Goal: Information Seeking & Learning: Compare options

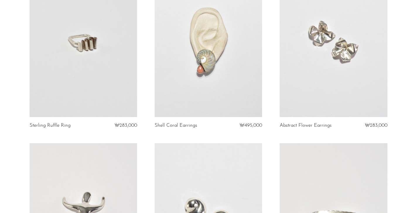
scroll to position [256, 0]
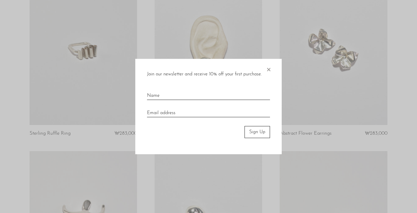
click at [236, 94] on input "text" at bounding box center [208, 93] width 123 height 13
type input "ㅡ"
type input "Minji"
type input "margot930623@gmail.com"
click at [258, 136] on button "Sign Up" at bounding box center [256, 132] width 25 height 12
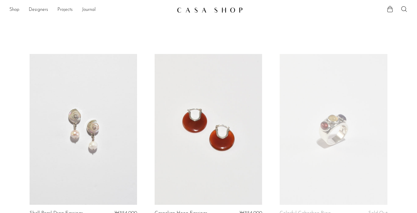
click at [258, 133] on link at bounding box center [208, 129] width 107 height 151
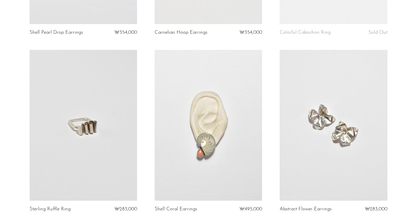
scroll to position [218, 0]
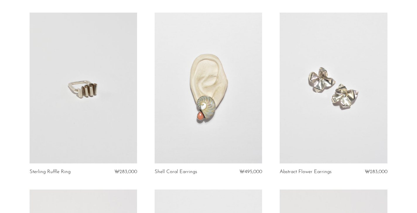
click at [305, 116] on link at bounding box center [333, 88] width 107 height 151
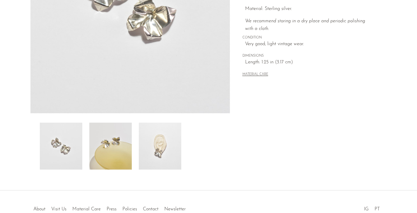
scroll to position [169, 0]
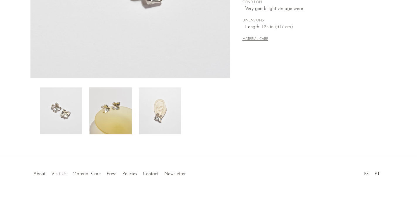
click at [111, 129] on img at bounding box center [110, 110] width 42 height 47
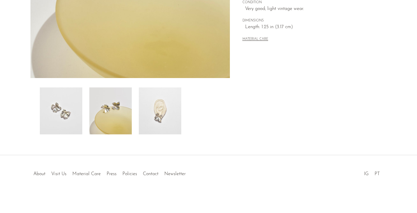
click at [151, 121] on img at bounding box center [160, 110] width 42 height 47
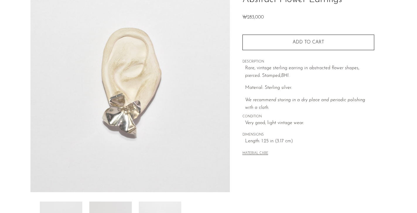
scroll to position [37, 0]
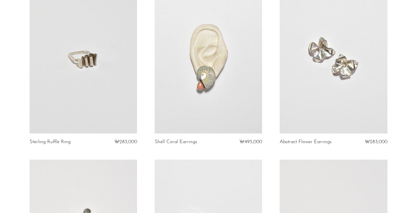
scroll to position [244, 0]
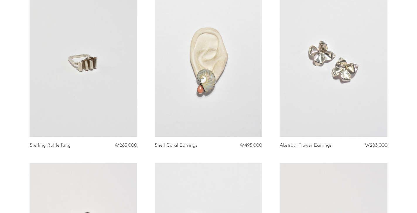
click at [87, 80] on link at bounding box center [83, 61] width 107 height 151
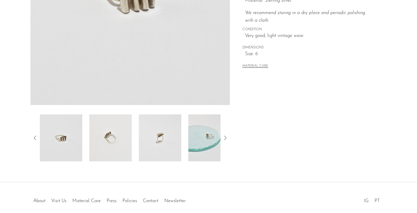
scroll to position [169, 0]
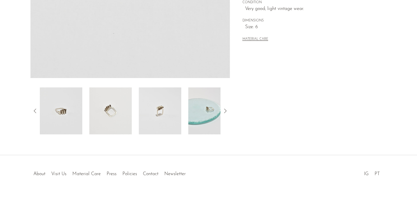
click at [194, 126] on img at bounding box center [209, 110] width 42 height 47
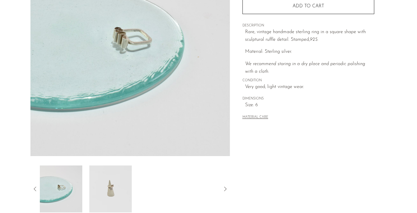
scroll to position [71, 0]
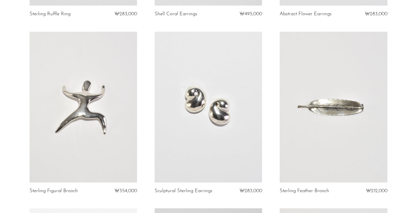
scroll to position [375, 0]
click at [211, 117] on link at bounding box center [208, 107] width 107 height 151
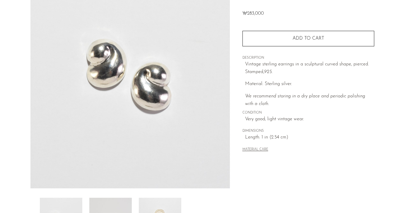
scroll to position [169, 0]
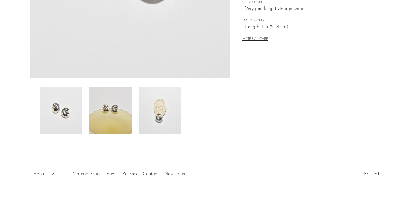
click at [169, 128] on img at bounding box center [160, 110] width 42 height 47
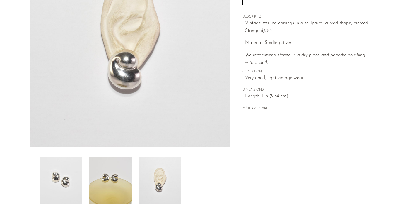
scroll to position [94, 0]
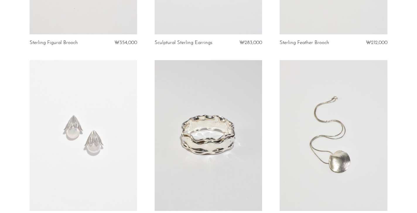
scroll to position [643, 0]
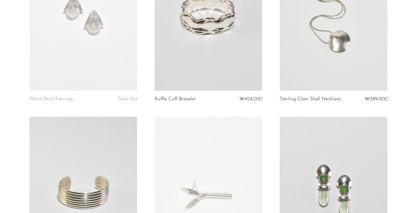
click at [373, 71] on link at bounding box center [333, 15] width 107 height 151
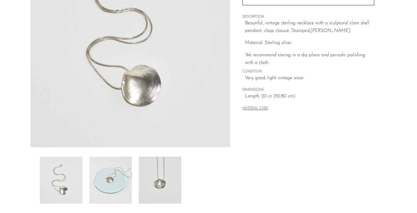
scroll to position [169, 0]
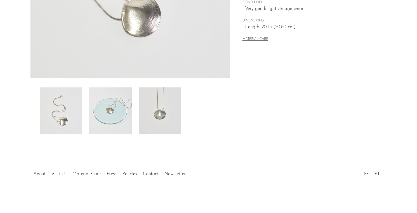
click at [127, 115] on img at bounding box center [110, 110] width 42 height 47
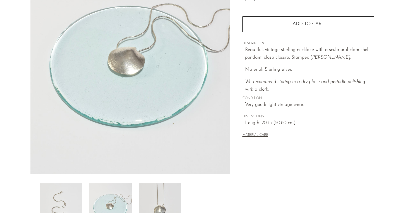
scroll to position [45, 0]
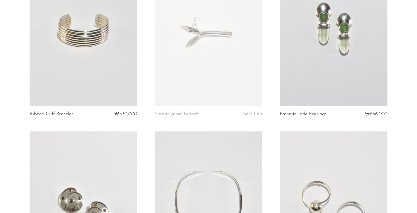
scroll to position [935, 0]
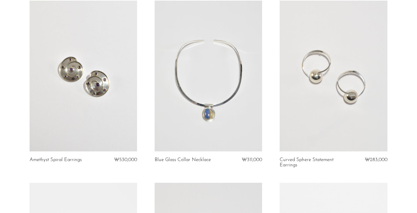
click at [101, 56] on link at bounding box center [83, 76] width 107 height 151
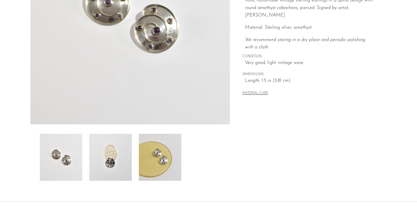
scroll to position [165, 0]
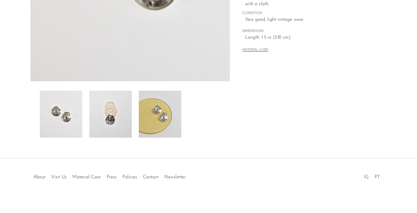
click at [105, 102] on img at bounding box center [110, 113] width 42 height 47
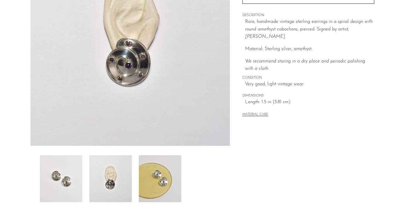
scroll to position [90, 0]
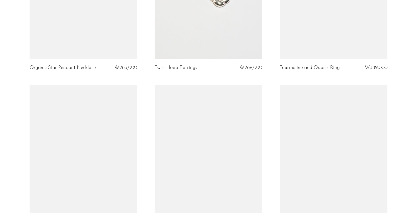
scroll to position [1373, 0]
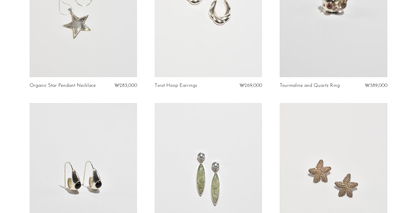
click at [345, 37] on link at bounding box center [333, 2] width 107 height 151
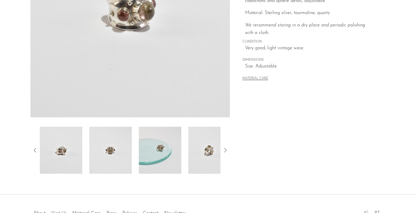
scroll to position [169, 0]
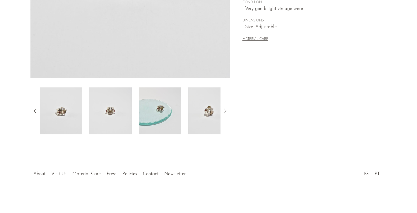
click at [158, 118] on img at bounding box center [160, 110] width 42 height 47
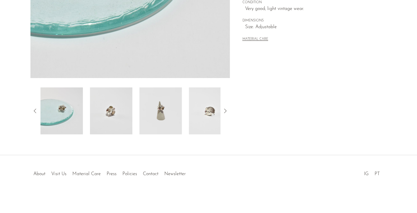
click at [158, 118] on img at bounding box center [160, 110] width 42 height 47
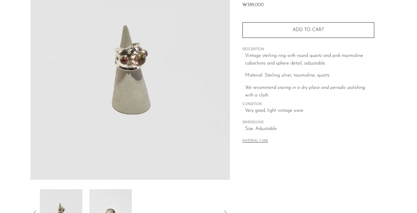
scroll to position [37, 0]
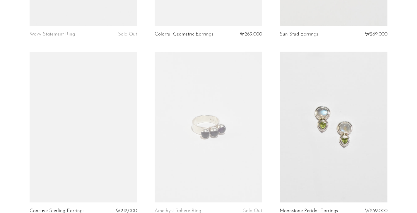
scroll to position [2056, 0]
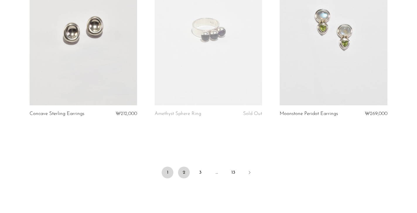
click at [183, 172] on link "2" at bounding box center [184, 172] width 12 height 12
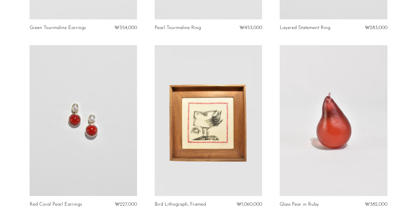
scroll to position [233, 0]
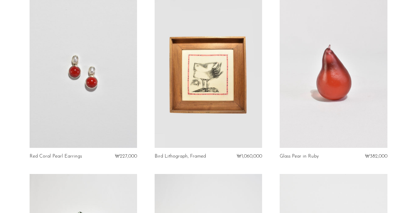
click at [296, 126] on link at bounding box center [333, 72] width 107 height 151
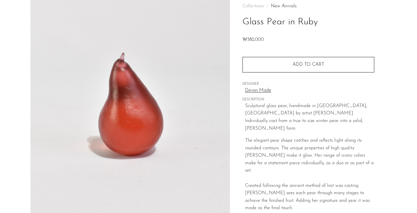
scroll to position [169, 0]
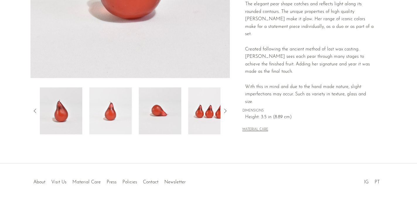
click at [157, 137] on div "Glass Pear in Ruby ₩382,000" at bounding box center [208, 10] width 417 height 305
click at [163, 131] on img at bounding box center [160, 110] width 42 height 47
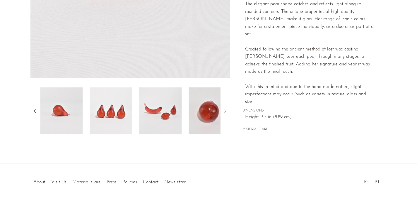
click at [163, 131] on img at bounding box center [160, 110] width 42 height 47
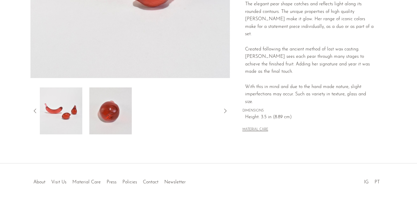
click at [105, 118] on img at bounding box center [110, 110] width 42 height 47
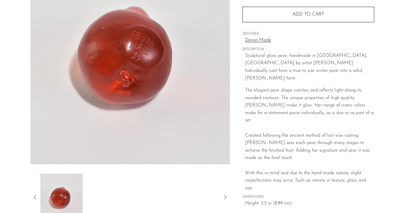
scroll to position [61, 0]
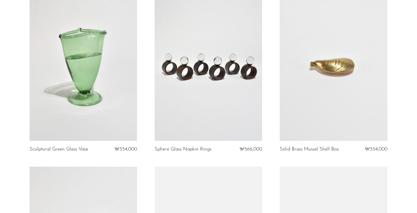
scroll to position [417, 0]
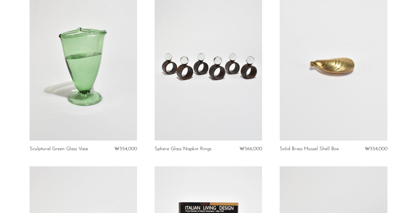
click at [318, 92] on link at bounding box center [333, 65] width 107 height 151
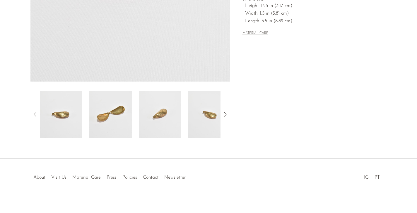
scroll to position [169, 0]
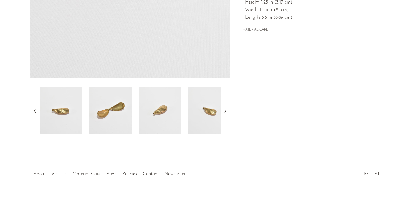
click at [114, 112] on img at bounding box center [110, 110] width 42 height 47
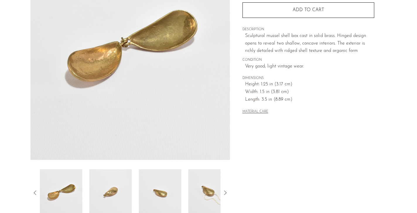
scroll to position [32, 0]
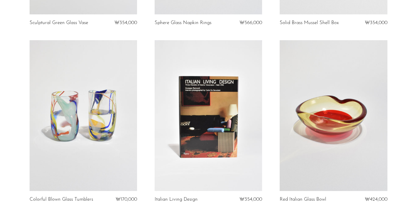
scroll to position [541, 0]
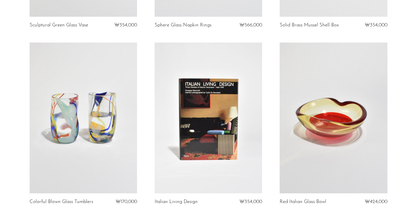
click at [236, 155] on link at bounding box center [208, 117] width 107 height 151
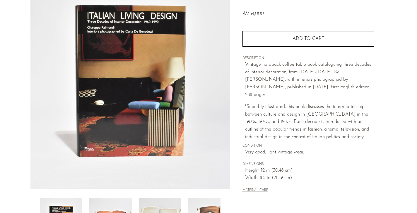
scroll to position [169, 0]
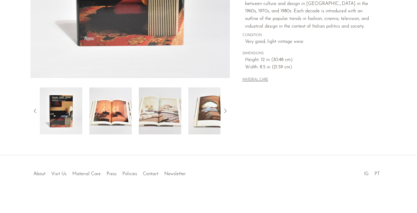
click at [166, 121] on img at bounding box center [160, 110] width 42 height 47
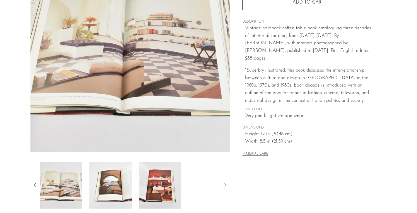
scroll to position [87, 0]
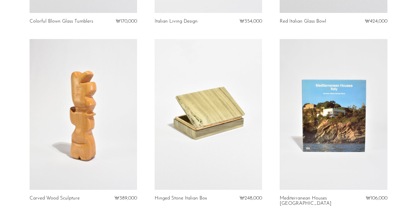
scroll to position [724, 0]
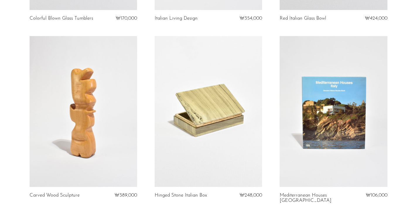
click at [124, 94] on link at bounding box center [83, 111] width 107 height 151
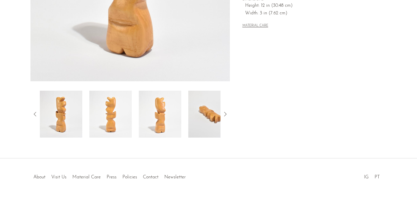
scroll to position [169, 0]
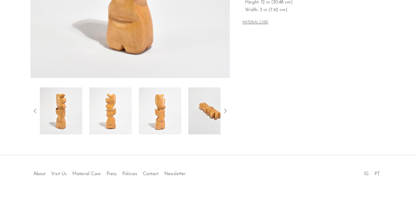
click at [153, 103] on img at bounding box center [160, 110] width 42 height 47
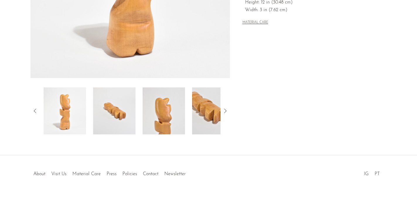
click at [157, 103] on img at bounding box center [164, 110] width 42 height 47
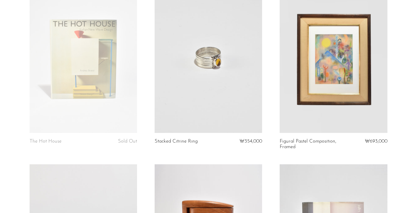
scroll to position [1143, 0]
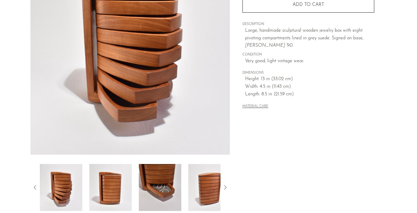
scroll to position [125, 0]
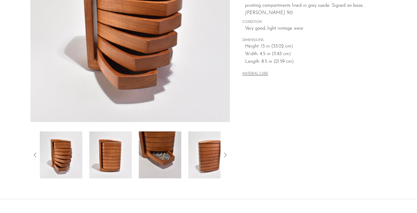
click at [175, 171] on img at bounding box center [160, 154] width 42 height 47
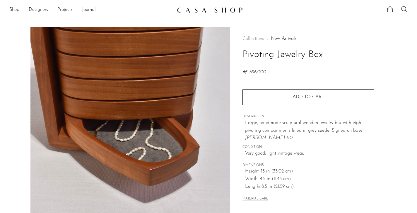
scroll to position [155, 0]
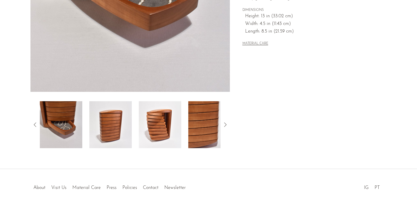
click at [36, 124] on icon at bounding box center [35, 124] width 7 height 7
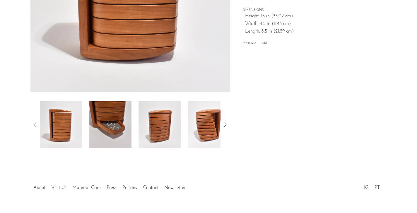
click at [57, 131] on img at bounding box center [61, 124] width 42 height 47
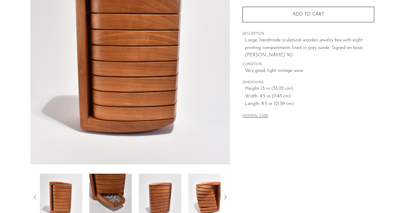
scroll to position [95, 0]
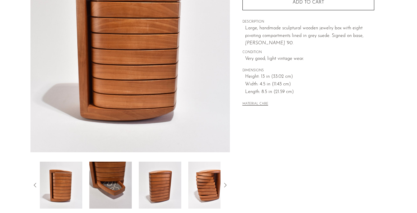
click at [110, 183] on img at bounding box center [110, 184] width 42 height 47
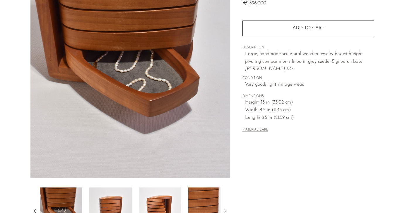
scroll to position [76, 0]
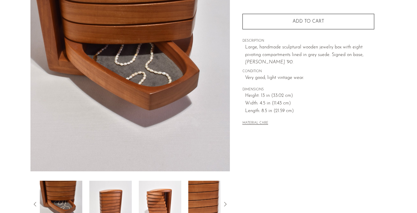
click at [113, 193] on img at bounding box center [110, 203] width 42 height 47
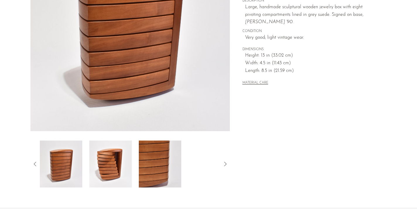
scroll to position [118, 0]
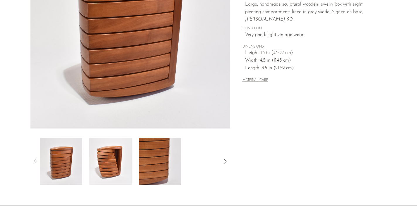
click at [118, 179] on img at bounding box center [110, 161] width 42 height 47
click at [144, 165] on img at bounding box center [160, 161] width 42 height 47
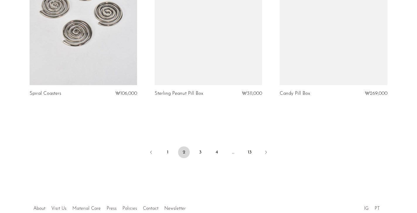
scroll to position [2116, 0]
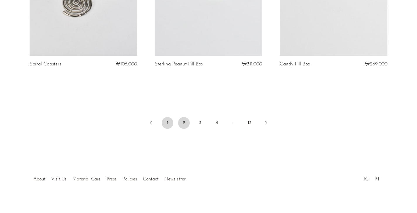
click at [165, 117] on link "1" at bounding box center [168, 123] width 12 height 12
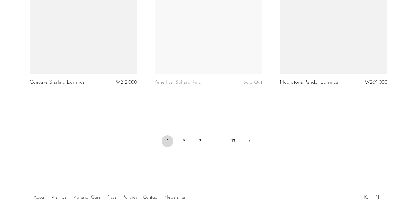
scroll to position [2111, 0]
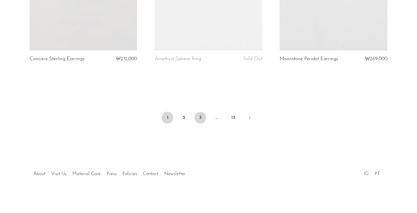
click at [200, 120] on link "3" at bounding box center [200, 118] width 12 height 12
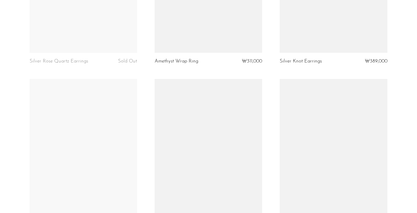
scroll to position [2045, 0]
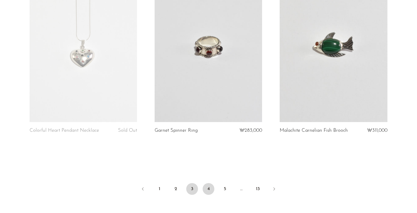
click at [208, 183] on link "4" at bounding box center [209, 189] width 12 height 12
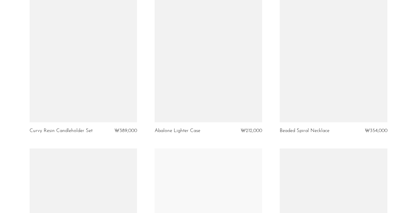
scroll to position [1177, 0]
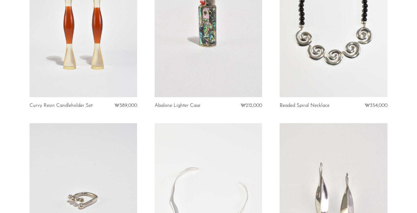
click at [346, 57] on link at bounding box center [333, 21] width 107 height 151
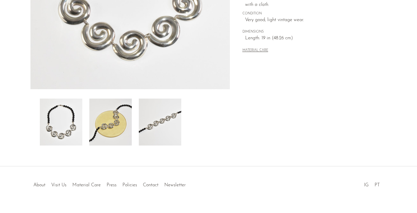
scroll to position [169, 0]
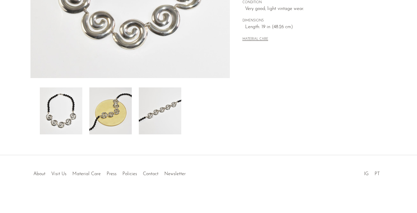
click at [137, 99] on div at bounding box center [130, 110] width 181 height 47
click at [156, 107] on img at bounding box center [160, 110] width 42 height 47
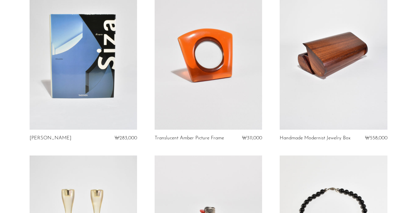
scroll to position [969, 0]
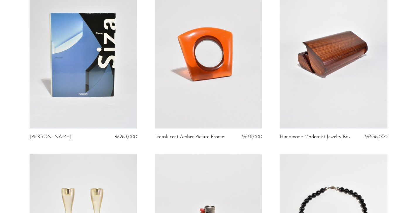
click at [333, 50] on link at bounding box center [333, 53] width 107 height 151
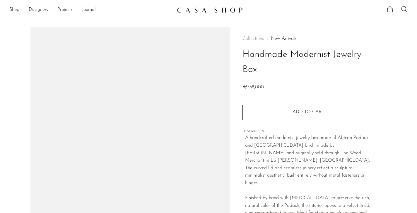
scroll to position [169, 0]
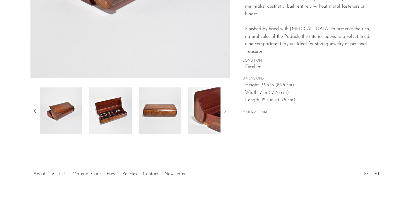
click at [103, 106] on img at bounding box center [110, 110] width 42 height 47
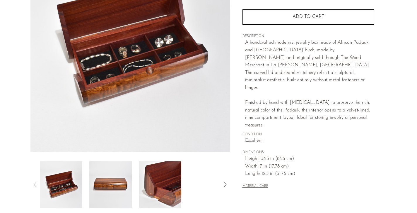
scroll to position [95, 0]
click at [121, 164] on img at bounding box center [110, 183] width 42 height 47
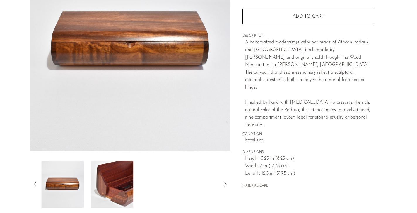
click at [124, 176] on img at bounding box center [112, 183] width 42 height 47
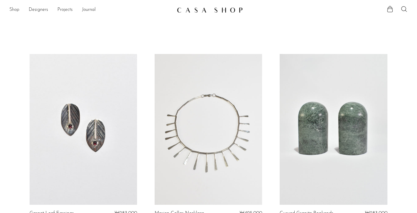
click at [11, 9] on link "Shop" at bounding box center [14, 10] width 10 height 8
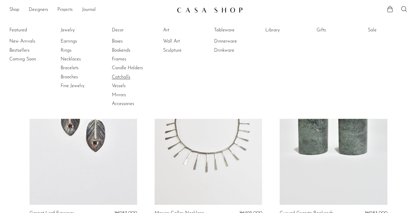
click at [126, 76] on link "Catchalls" at bounding box center [134, 77] width 44 height 6
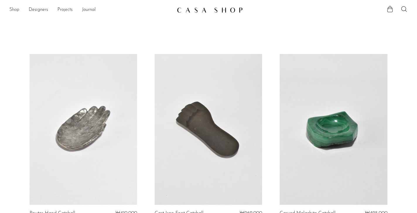
click at [16, 9] on link "Shop" at bounding box center [14, 10] width 10 height 8
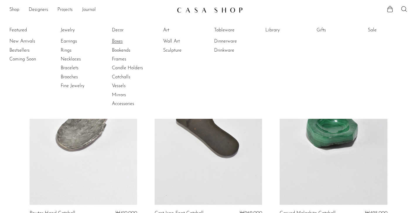
click at [122, 41] on link "Boxes" at bounding box center [134, 41] width 44 height 6
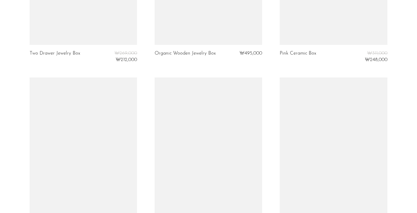
scroll to position [865, 0]
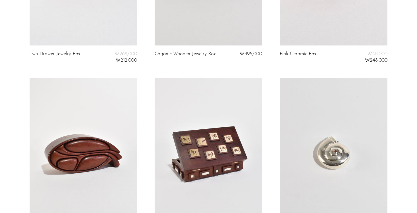
click at [201, 139] on link at bounding box center [208, 153] width 107 height 151
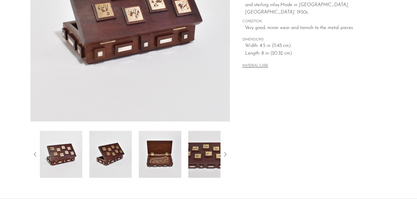
scroll to position [169, 0]
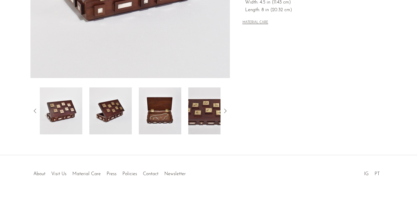
click at [162, 119] on img at bounding box center [160, 110] width 42 height 47
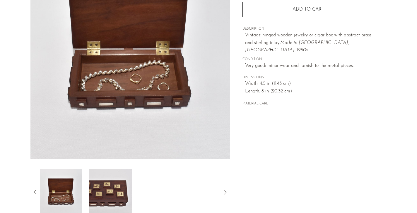
scroll to position [87, 0]
click at [113, 185] on img at bounding box center [110, 192] width 42 height 47
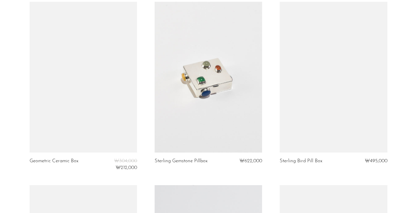
scroll to position [1125, 0]
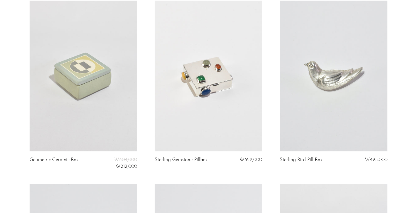
click at [230, 79] on link at bounding box center [208, 76] width 107 height 151
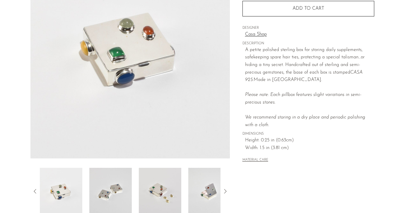
scroll to position [160, 0]
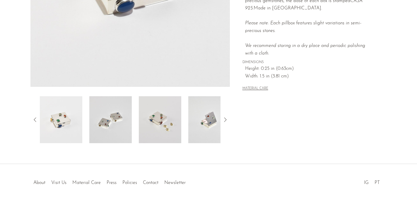
click at [189, 119] on img at bounding box center [209, 119] width 42 height 47
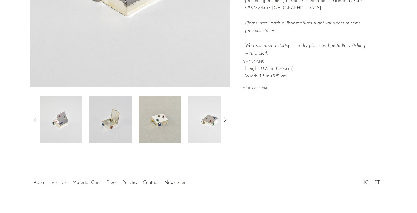
click at [105, 130] on img at bounding box center [110, 119] width 42 height 47
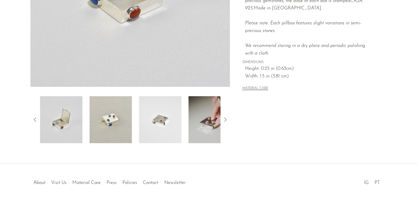
scroll to position [58, 0]
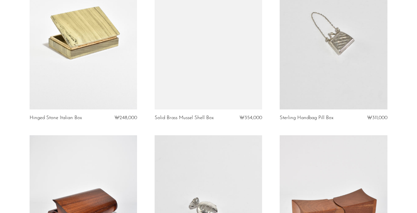
scroll to position [254, 0]
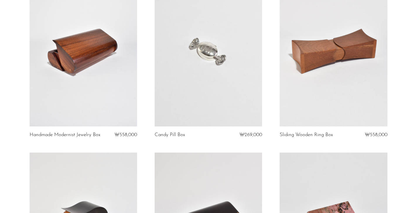
click at [323, 52] on link at bounding box center [333, 51] width 107 height 151
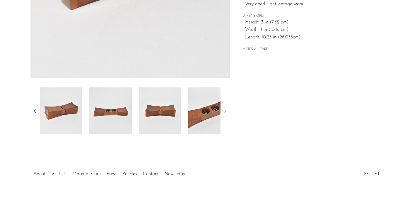
scroll to position [143, 0]
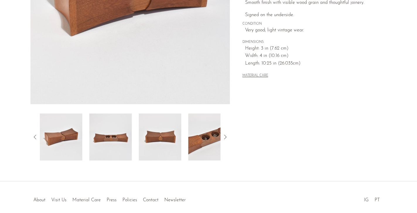
click at [121, 136] on img at bounding box center [110, 136] width 42 height 47
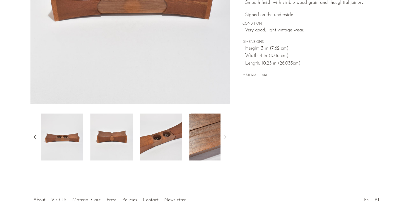
scroll to position [15, 0]
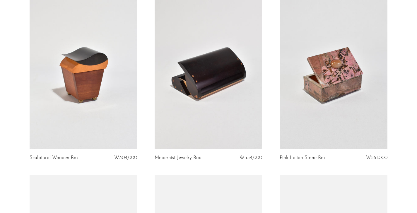
scroll to position [451, 0]
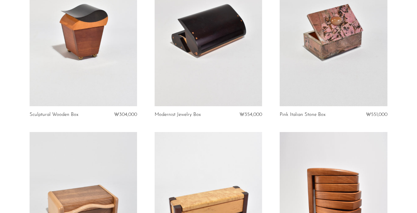
click at [165, 61] on link at bounding box center [208, 30] width 107 height 151
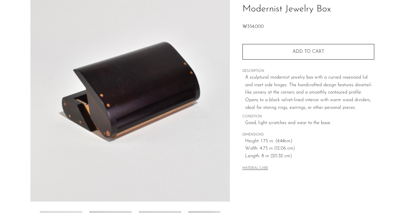
scroll to position [147, 0]
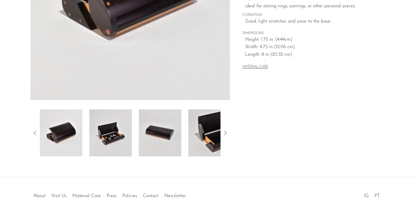
click at [115, 137] on img at bounding box center [110, 132] width 42 height 47
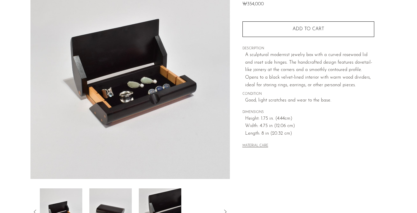
scroll to position [67, 0]
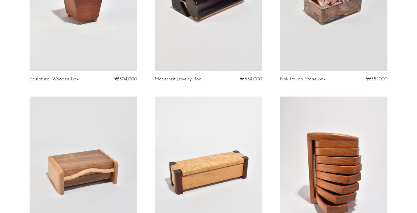
scroll to position [569, 0]
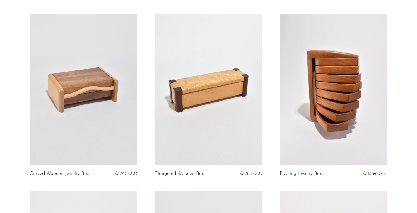
click at [184, 106] on link at bounding box center [208, 89] width 107 height 151
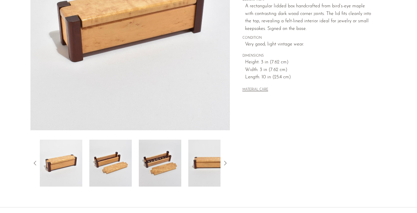
scroll to position [129, 0]
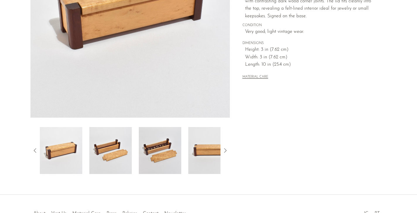
click at [165, 153] on img at bounding box center [160, 150] width 42 height 47
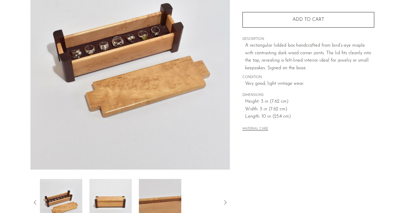
scroll to position [53, 0]
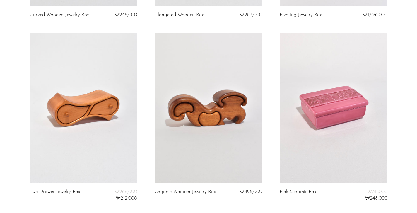
scroll to position [778, 0]
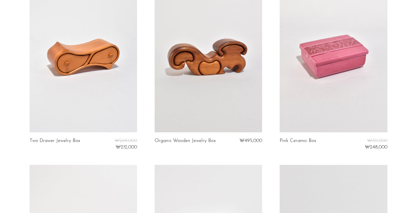
click at [335, 52] on link at bounding box center [333, 57] width 107 height 151
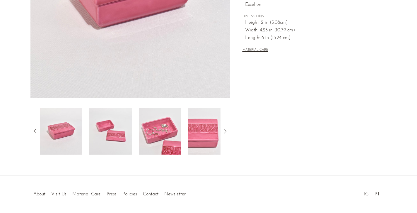
scroll to position [149, 0]
click at [154, 116] on img at bounding box center [160, 130] width 42 height 47
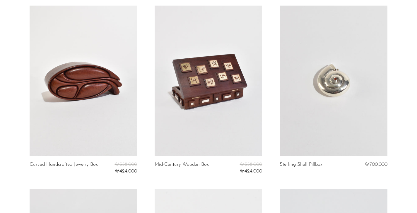
scroll to position [937, 0]
click at [92, 78] on link at bounding box center [83, 80] width 107 height 151
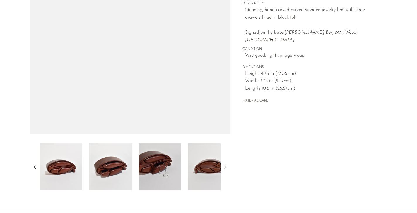
scroll to position [124, 0]
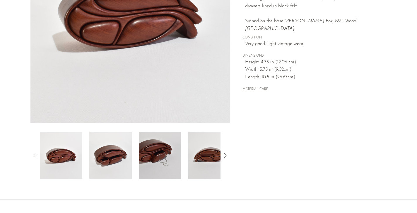
click at [124, 151] on img at bounding box center [110, 155] width 42 height 47
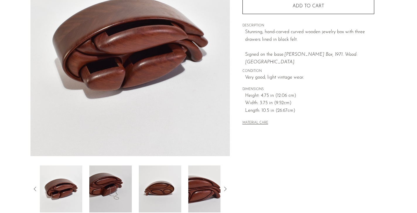
scroll to position [102, 0]
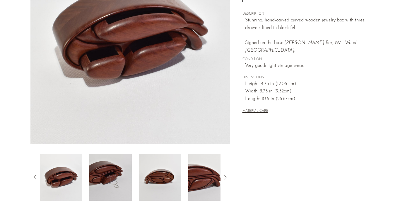
click at [149, 170] on img at bounding box center [160, 176] width 42 height 47
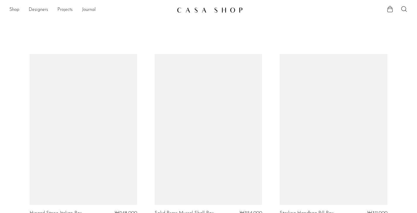
scroll to position [937, 0]
